Goal: Find specific page/section: Find specific page/section

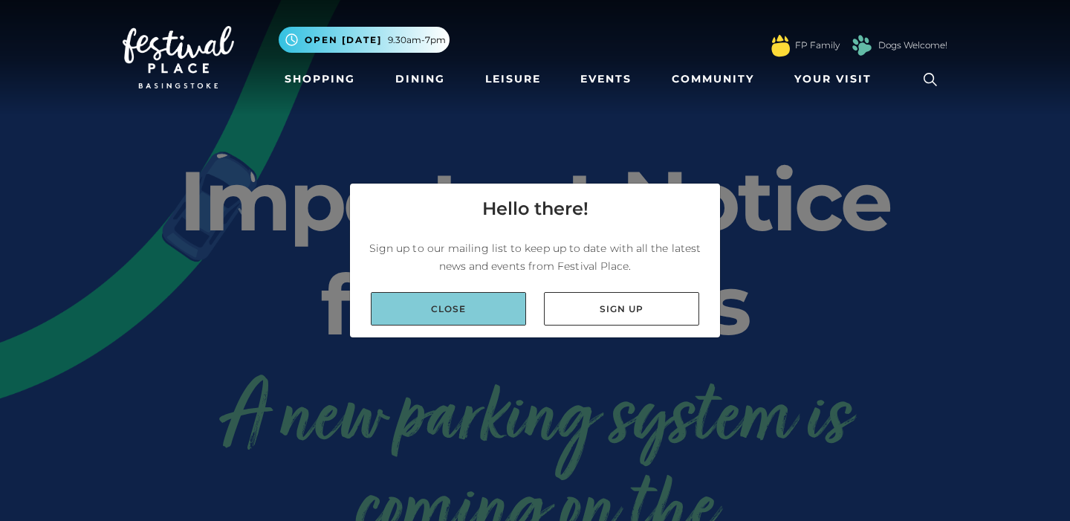
click at [492, 311] on link "Close" at bounding box center [448, 308] width 155 height 33
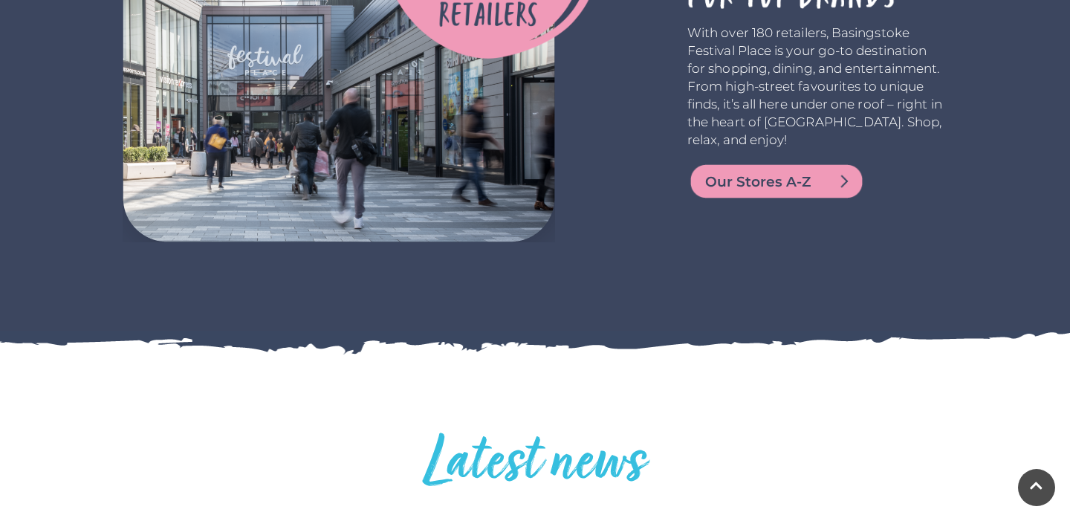
scroll to position [2746, 0]
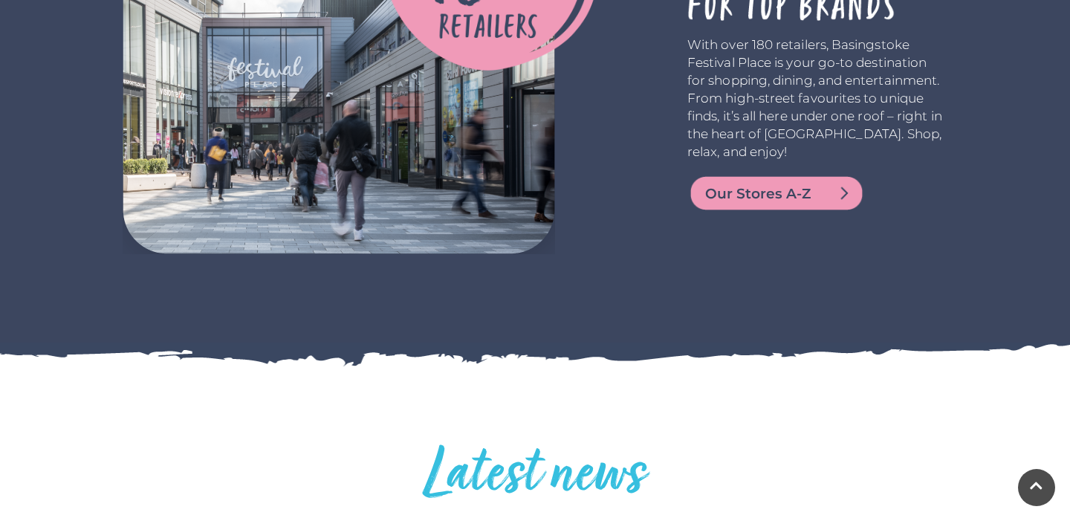
click at [787, 203] on img at bounding box center [776, 193] width 178 height 36
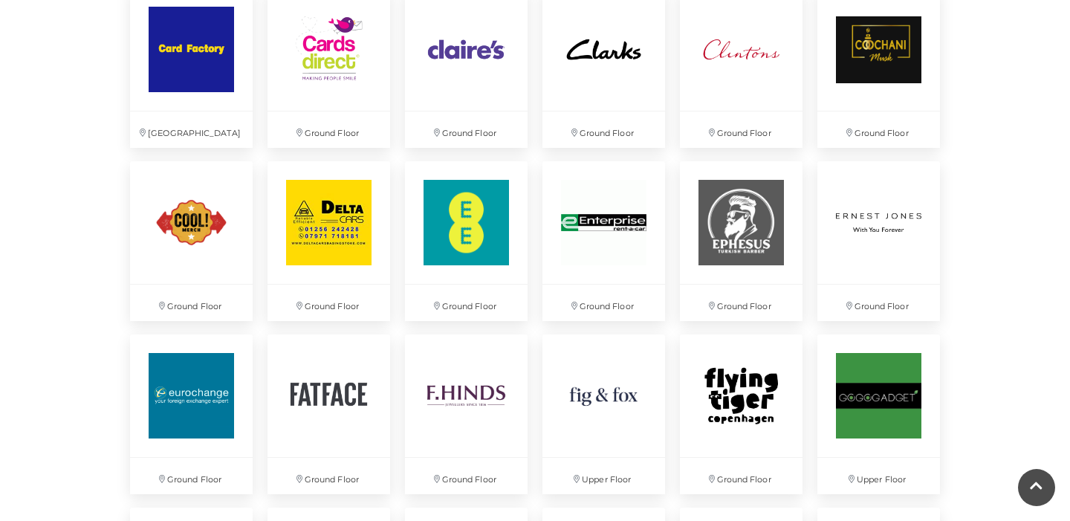
scroll to position [1965, 0]
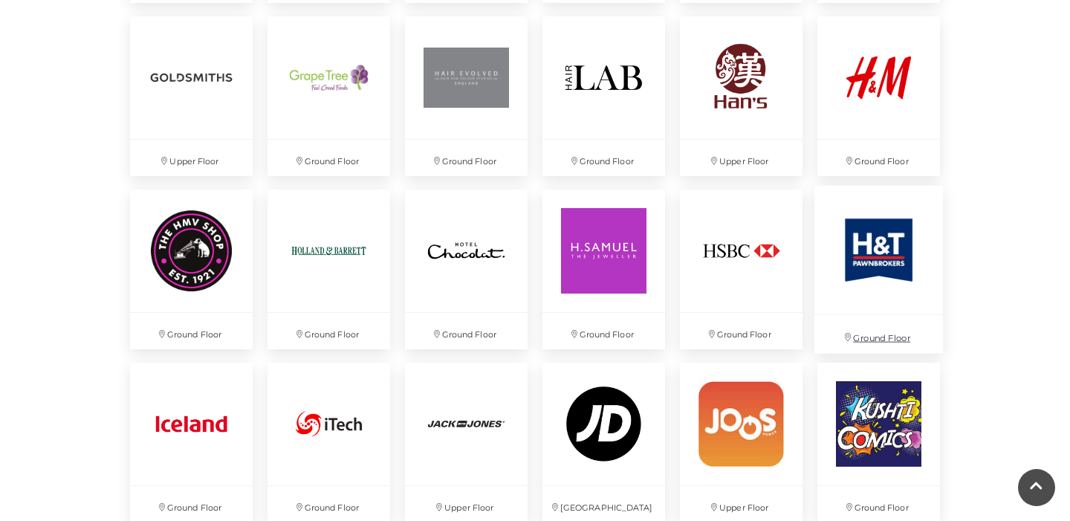
click at [871, 269] on img at bounding box center [878, 250] width 129 height 129
click at [3, 219] on div "Discover something new... Rituals Toytown Søstrene Grene Kushti Comics Fig & Fox" at bounding box center [535, 233] width 1070 height 4397
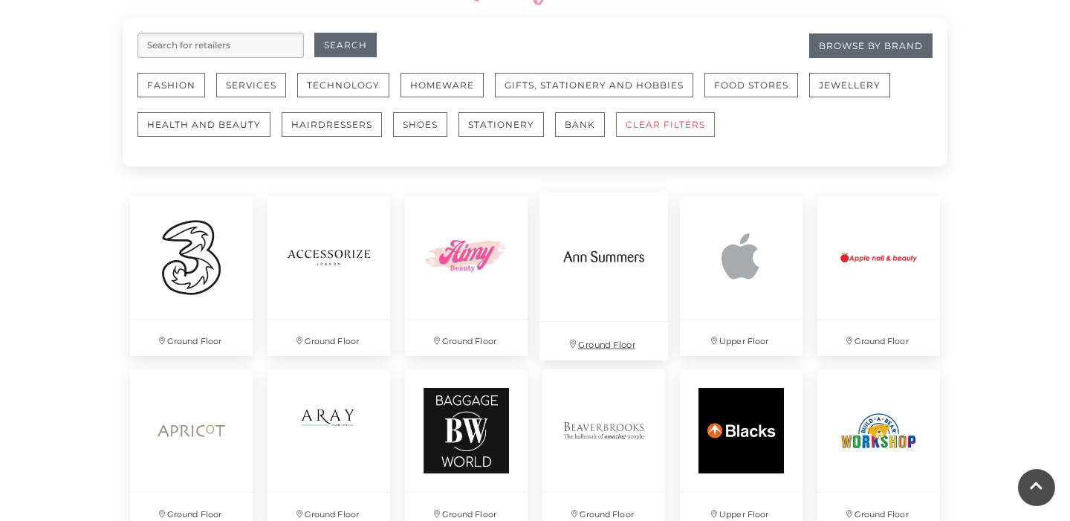
scroll to position [902, 0]
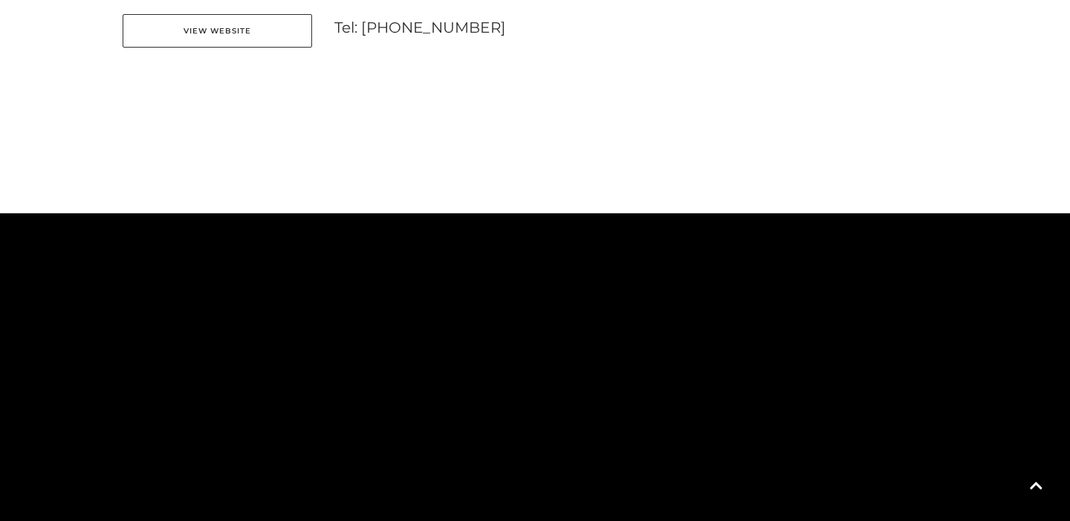
scroll to position [1179, 0]
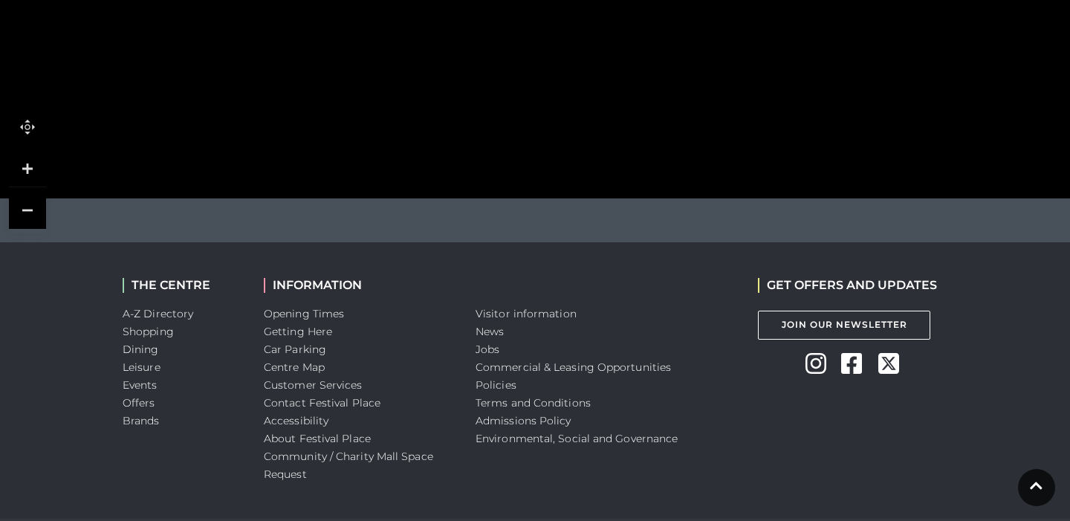
click at [35, 192] on link at bounding box center [27, 210] width 37 height 37
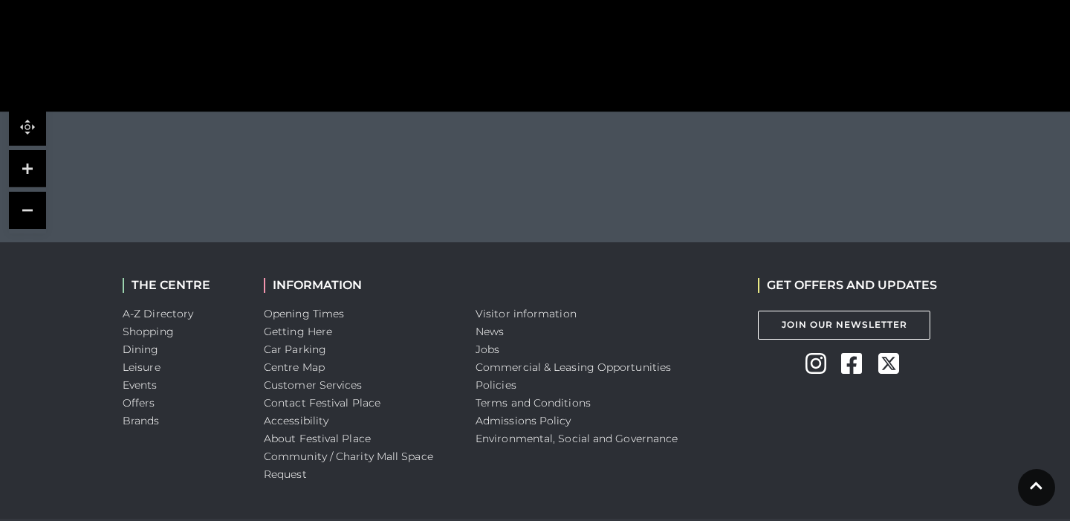
click at [35, 192] on link at bounding box center [27, 210] width 37 height 37
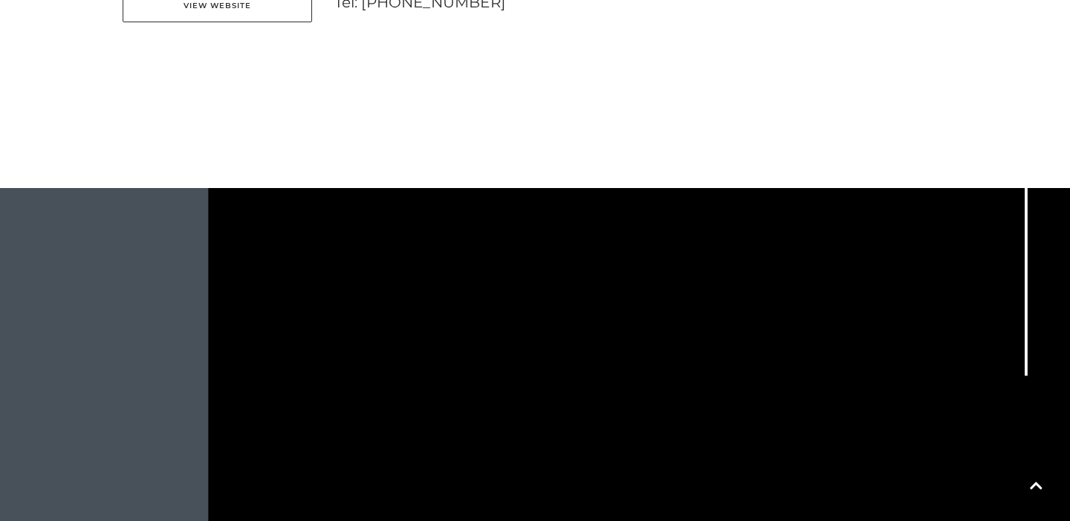
scroll to position [713, 0]
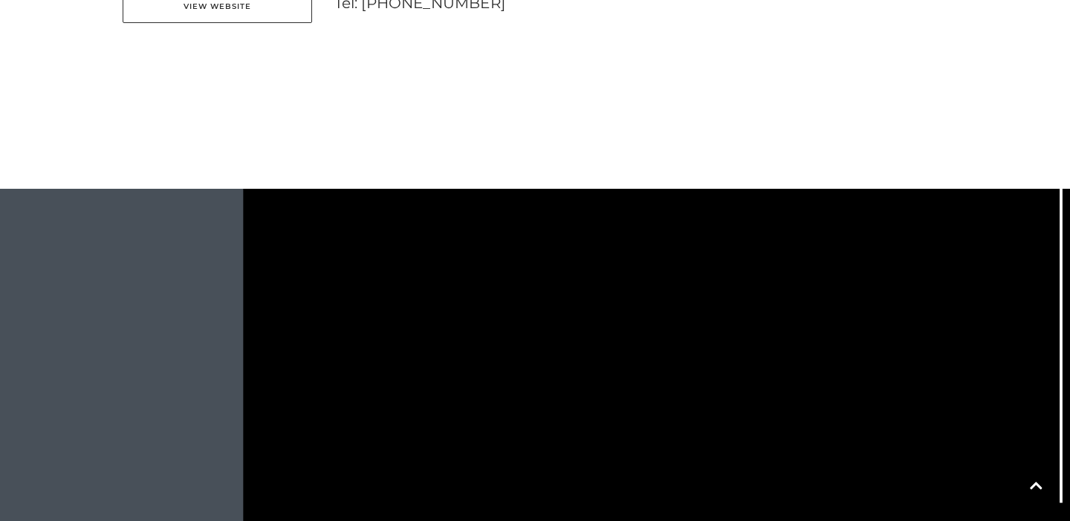
drag, startPoint x: 626, startPoint y: 220, endPoint x: 660, endPoint y: 346, distance: 130.9
click at [660, 346] on icon at bounding box center [834, 236] width 1508 height 834
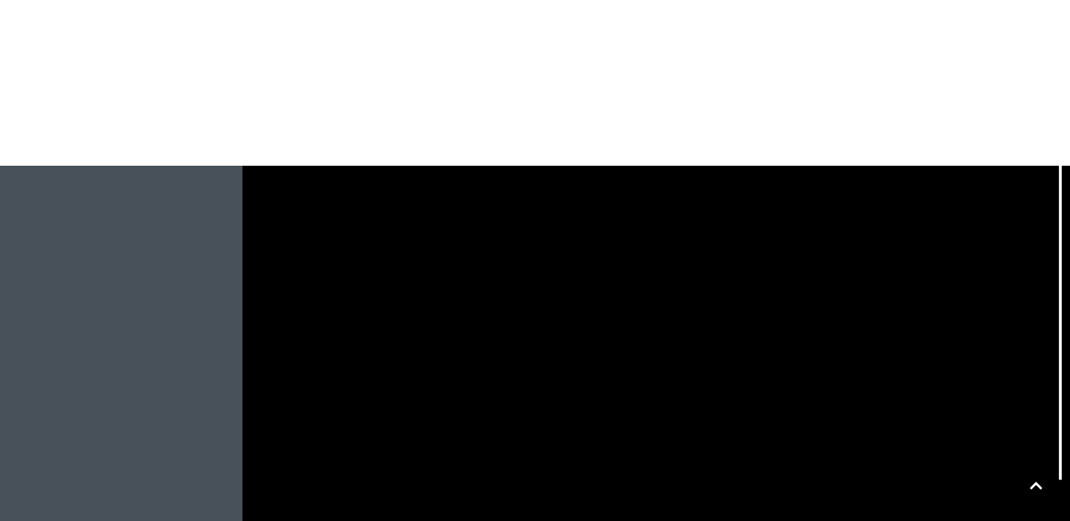
scroll to position [736, 0]
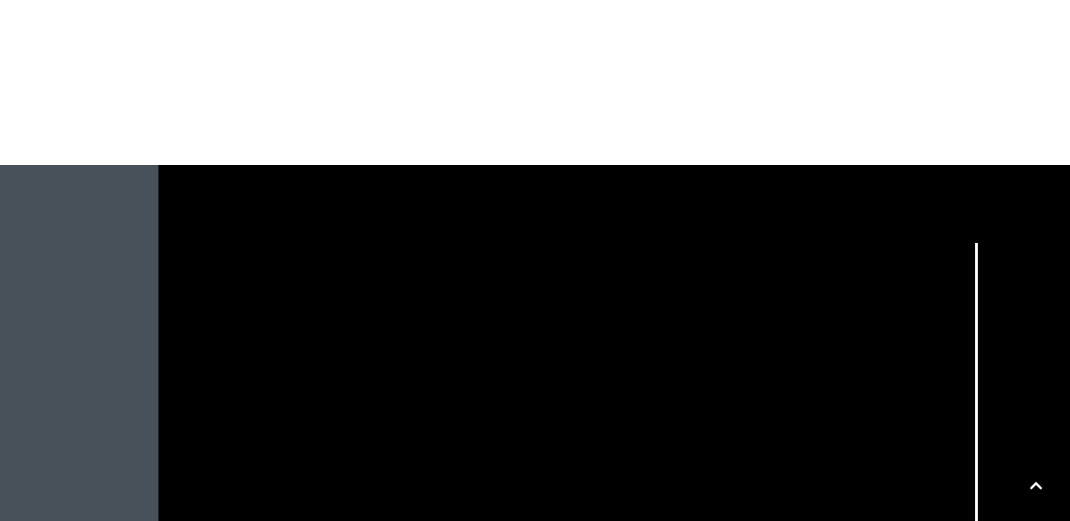
drag, startPoint x: 553, startPoint y: 197, endPoint x: 469, endPoint y: 484, distance: 298.8
click at [337, 317] on rect at bounding box center [338, 338] width 13 height 42
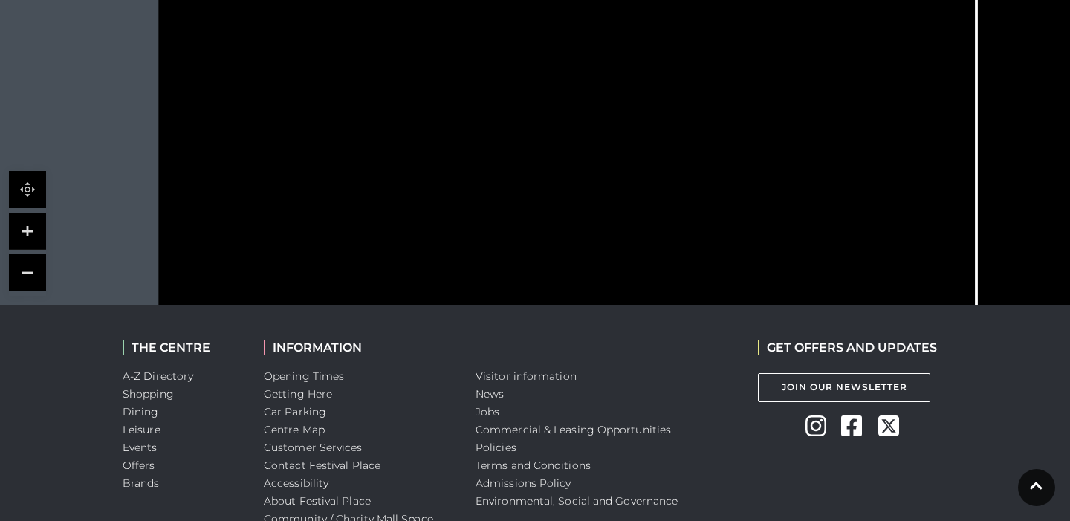
scroll to position [1207, 0]
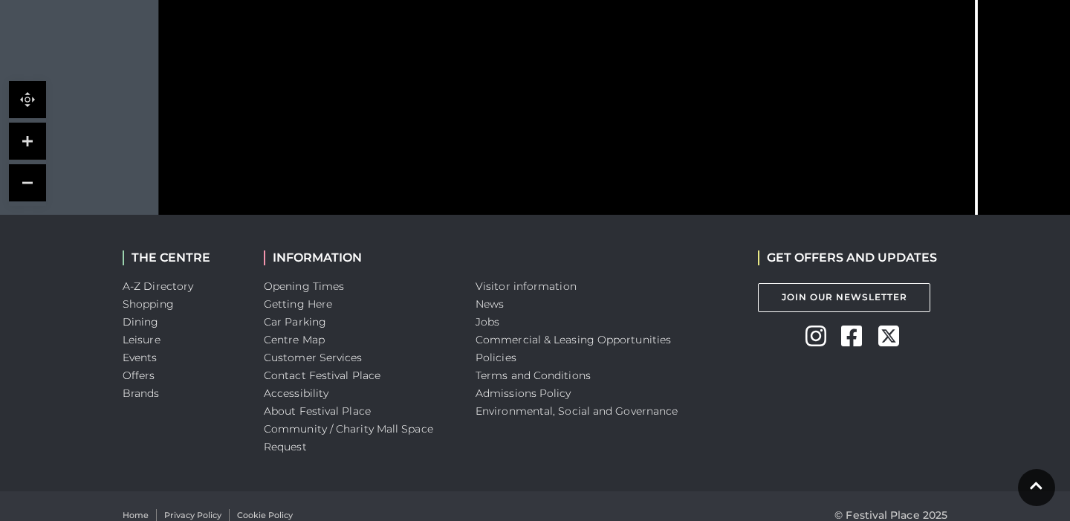
click at [27, 123] on link at bounding box center [27, 141] width 37 height 37
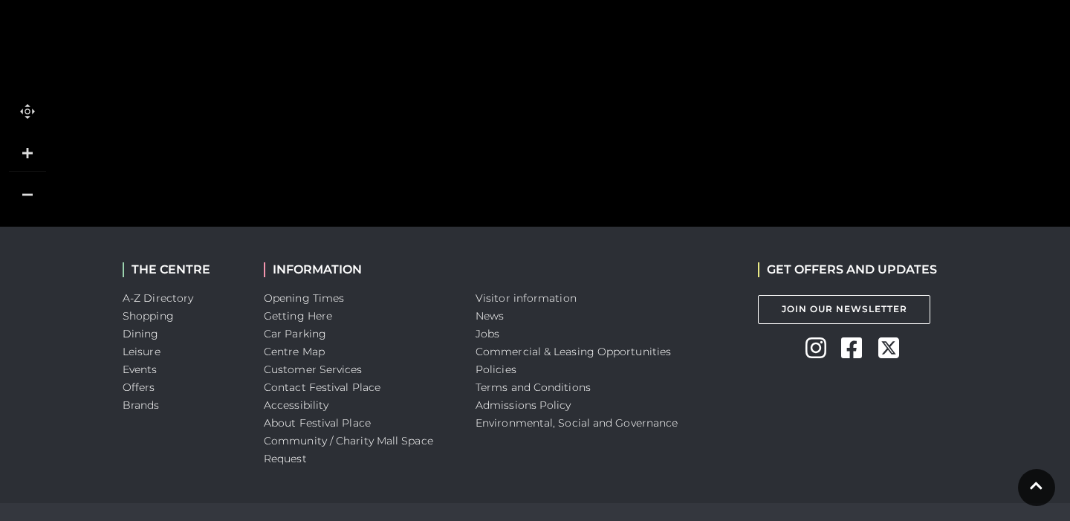
drag, startPoint x: 372, startPoint y: 44, endPoint x: 510, endPoint y: -3, distance: 146.6
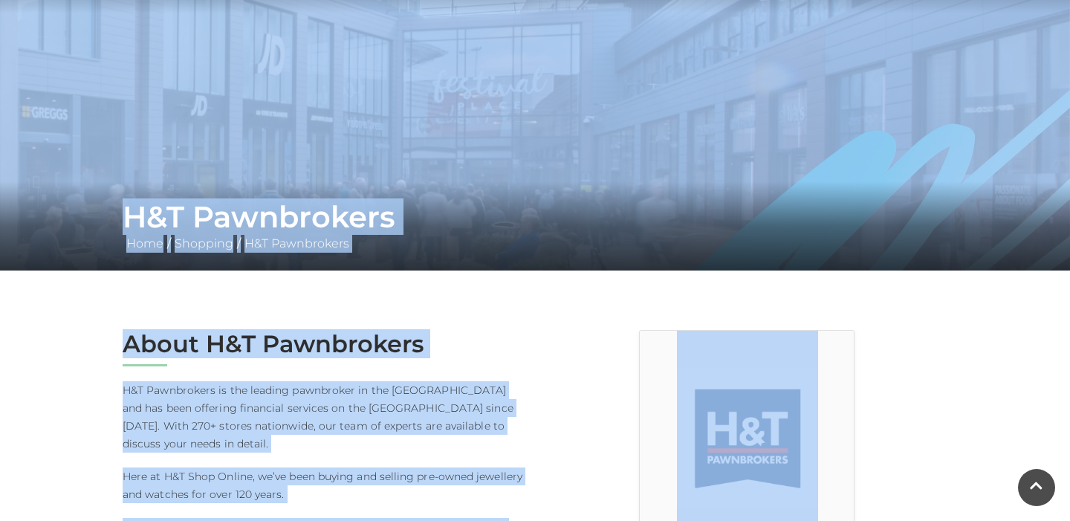
scroll to position [85, 0]
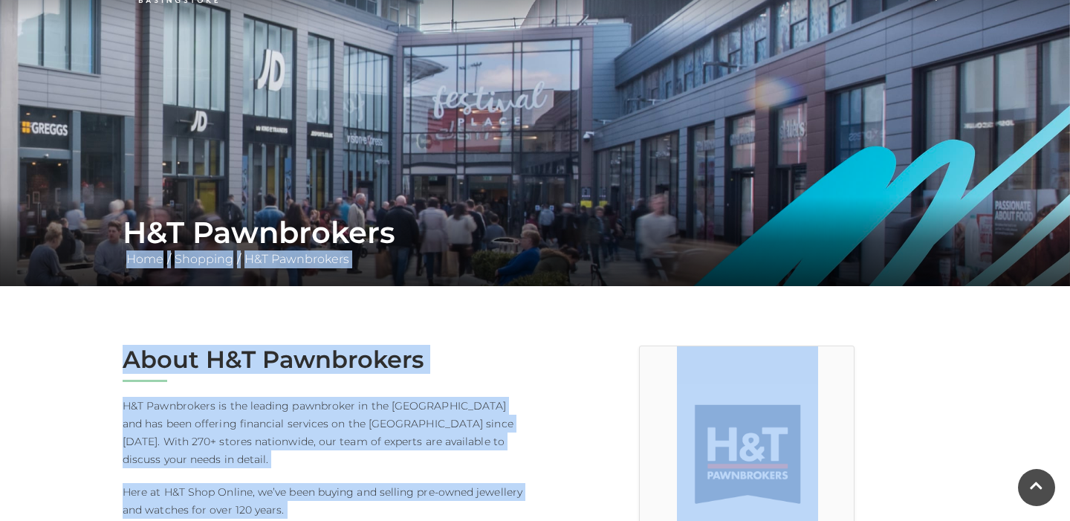
drag, startPoint x: 439, startPoint y: 185, endPoint x: 735, endPoint y: 234, distance: 299.8
